Goal: Entertainment & Leisure: Consume media (video, audio)

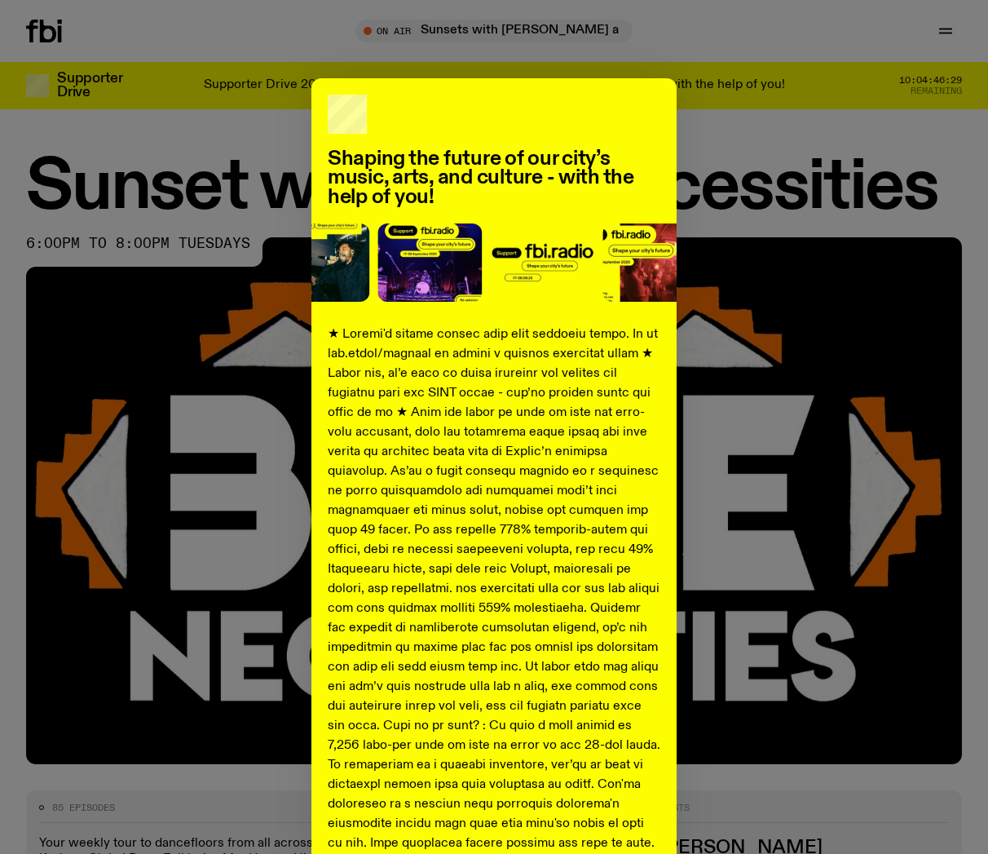
click at [719, 98] on div "Shaping the future of our city’s music, arts, and culture - with the help of yo…" at bounding box center [494, 608] width 936 height 1061
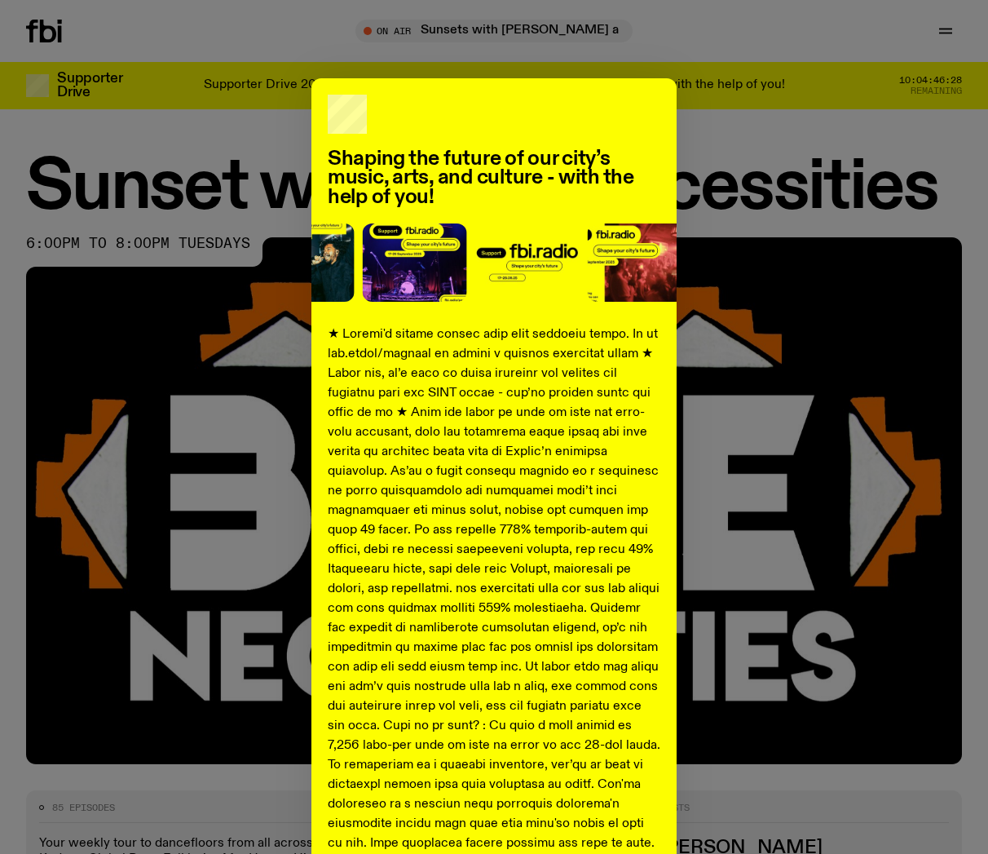
click at [721, 135] on div "Shaping the future of our city’s music, arts, and culture - with the help of yo…" at bounding box center [494, 608] width 936 height 1061
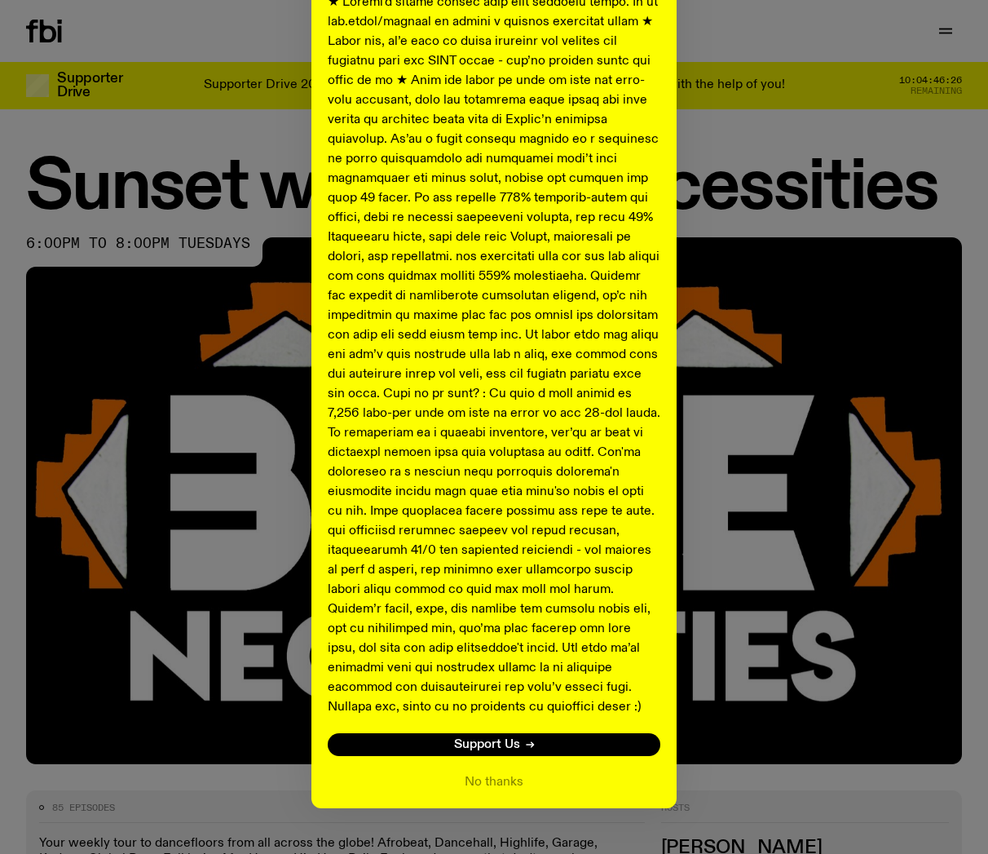
scroll to position [329, 0]
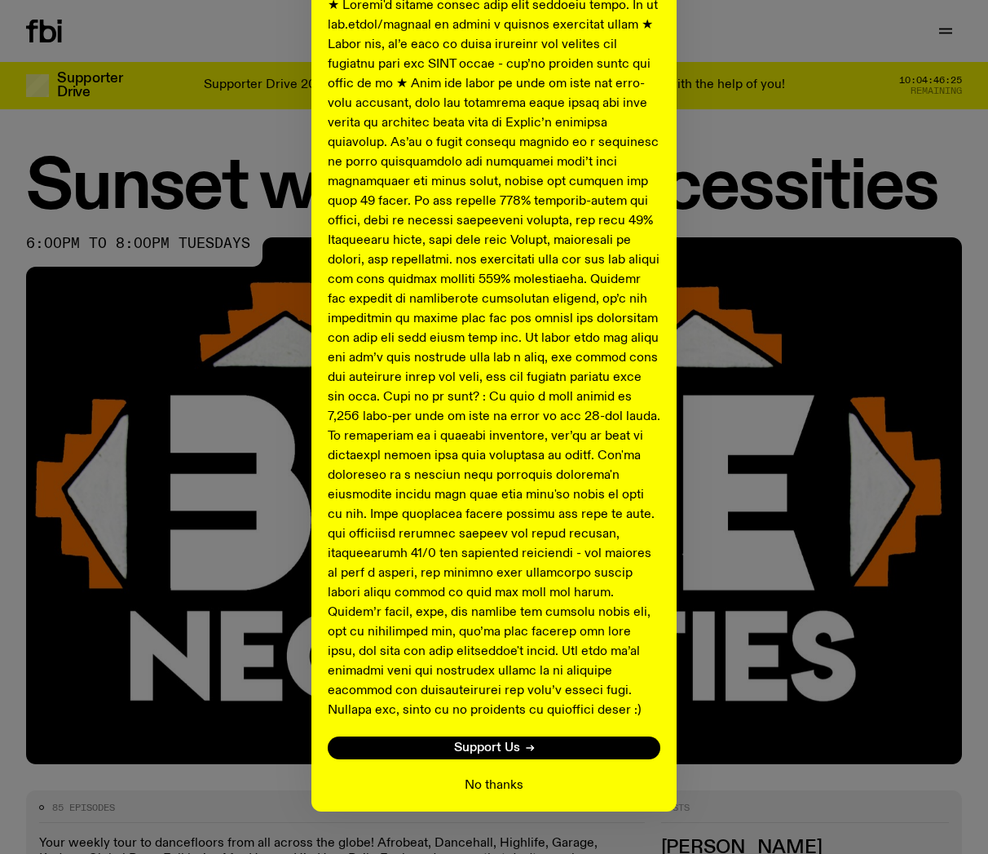
drag, startPoint x: 553, startPoint y: 778, endPoint x: 512, endPoint y: 783, distance: 41.2
click at [533, 782] on div "No thanks" at bounding box center [494, 785] width 333 height 20
click at [509, 786] on button "No thanks" at bounding box center [494, 785] width 59 height 20
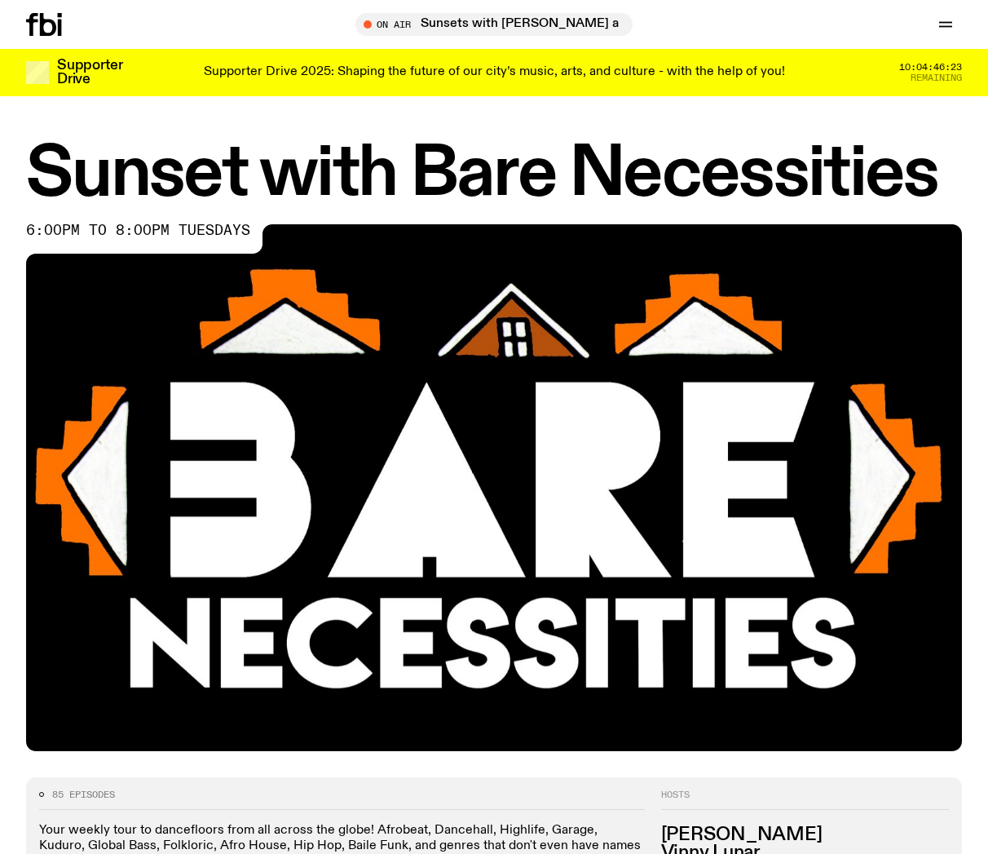
scroll to position [598, 0]
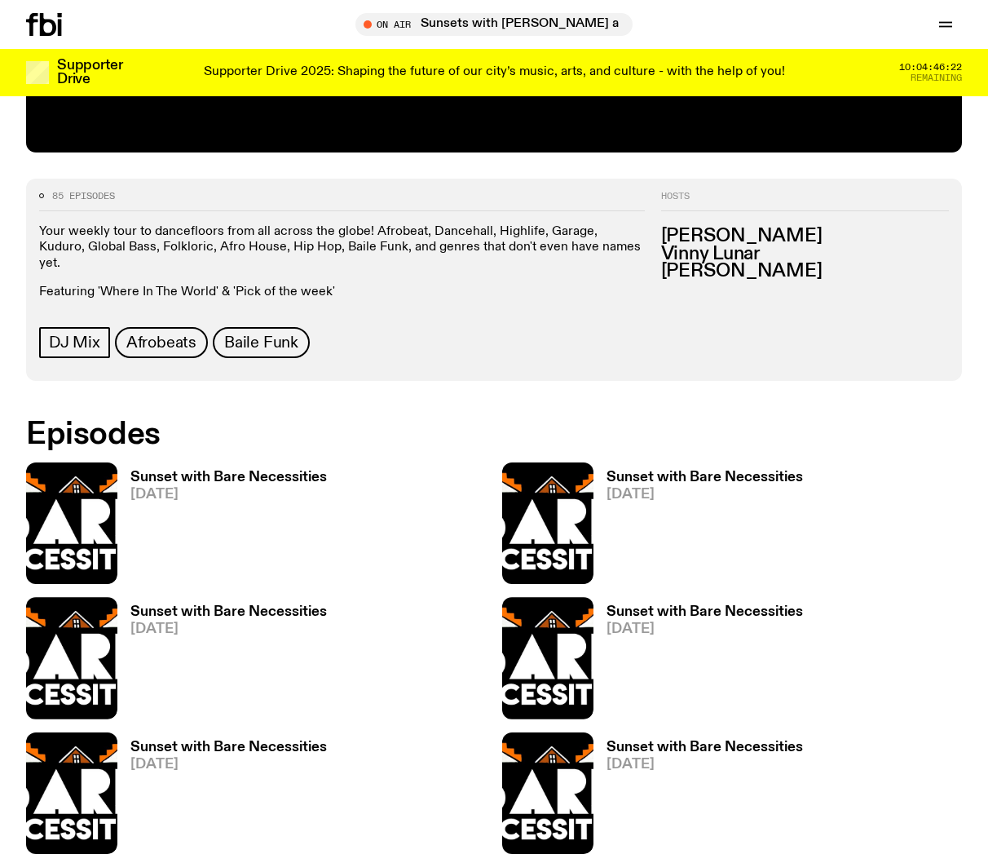
click at [187, 470] on h3 "Sunset with Bare Necessities" at bounding box center [228, 477] width 196 height 14
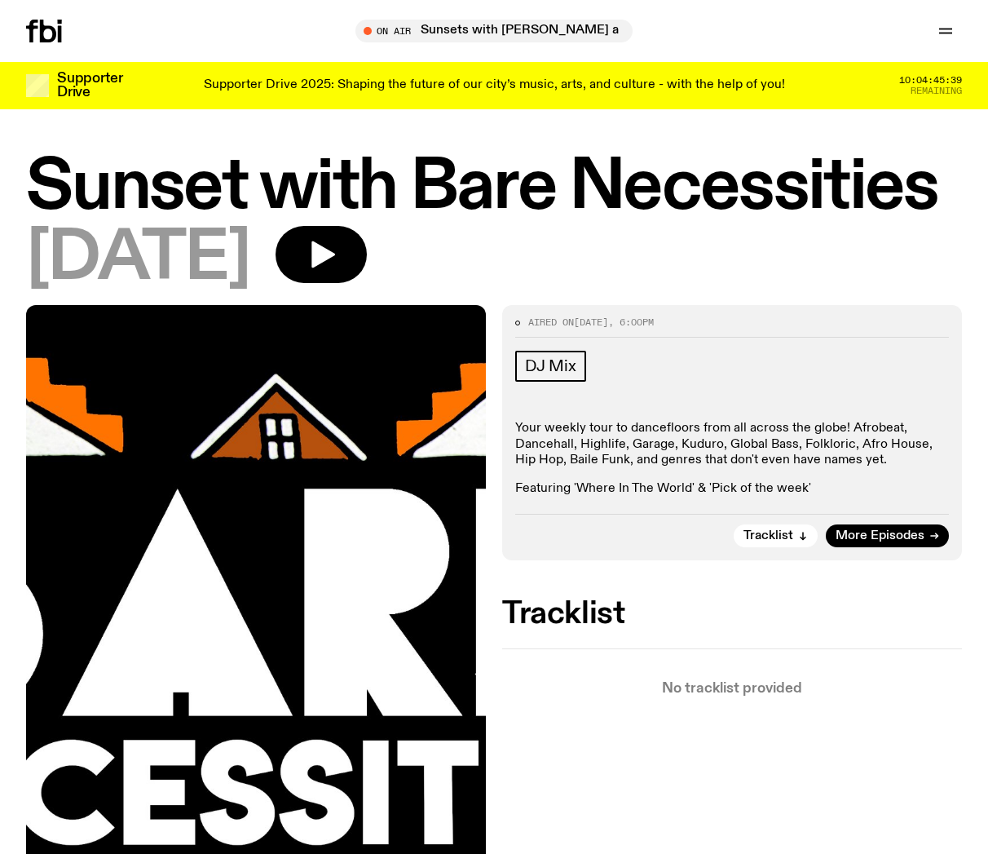
click at [424, 240] on div "[DATE]" at bounding box center [494, 259] width 936 height 66
click at [337, 256] on icon "button" at bounding box center [321, 254] width 33 height 33
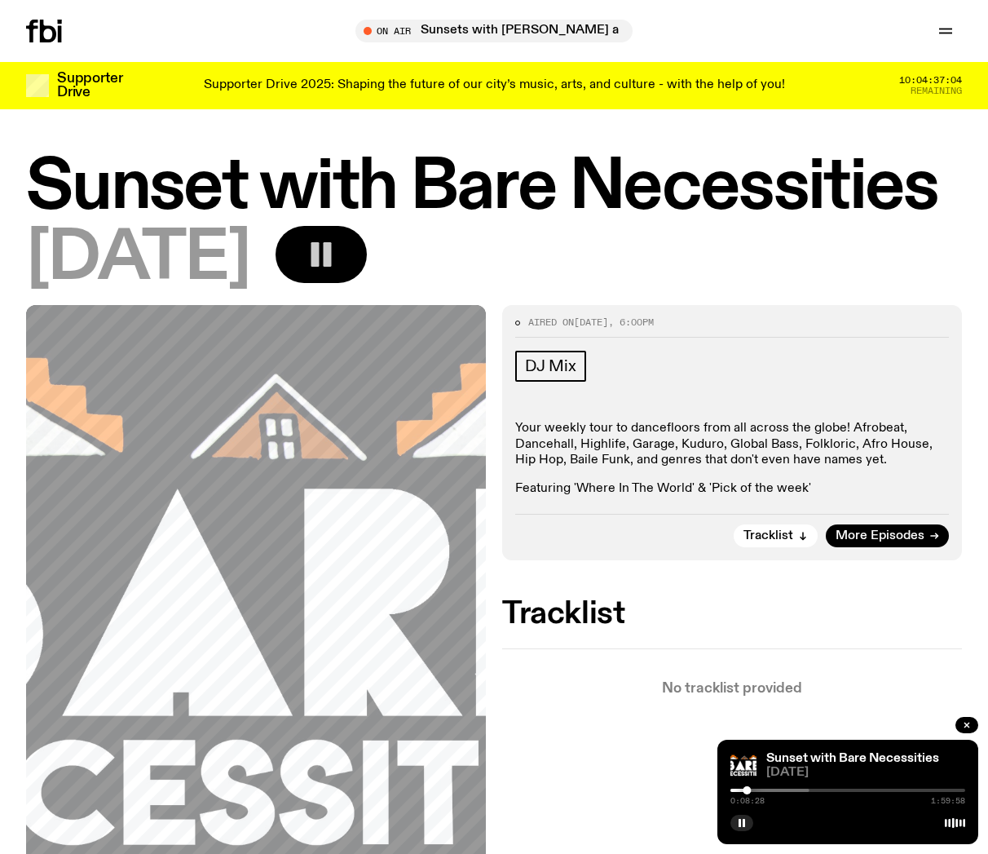
click at [337, 269] on icon "button" at bounding box center [321, 254] width 33 height 33
